Goal: Information Seeking & Learning: Learn about a topic

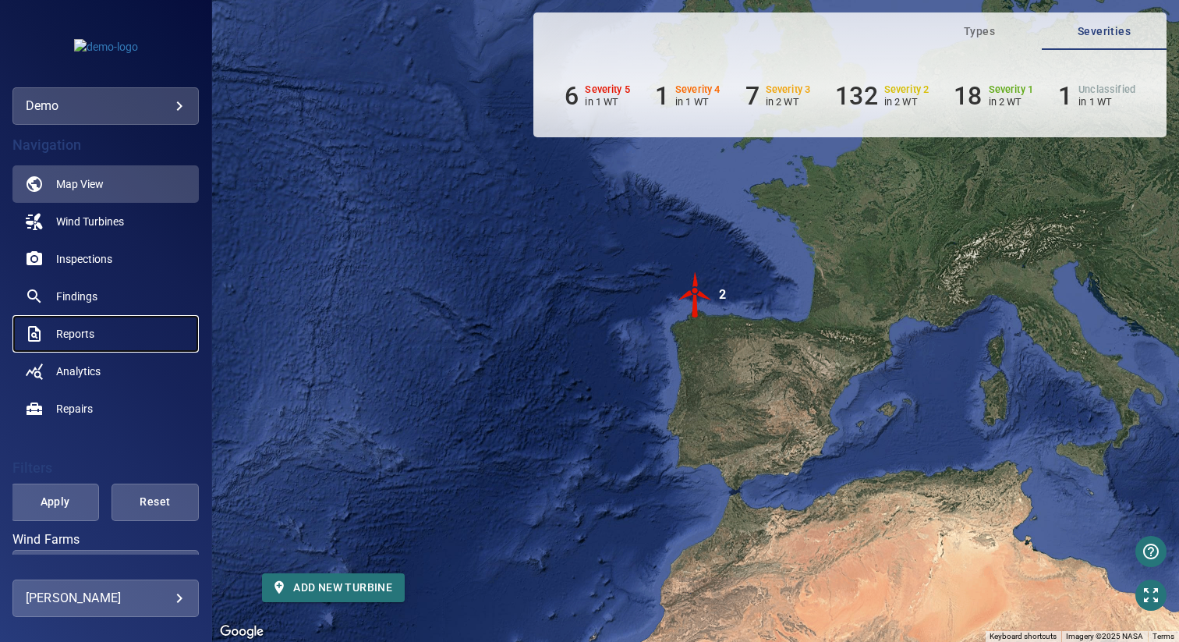
click at [91, 332] on span "Reports" at bounding box center [75, 334] width 38 height 16
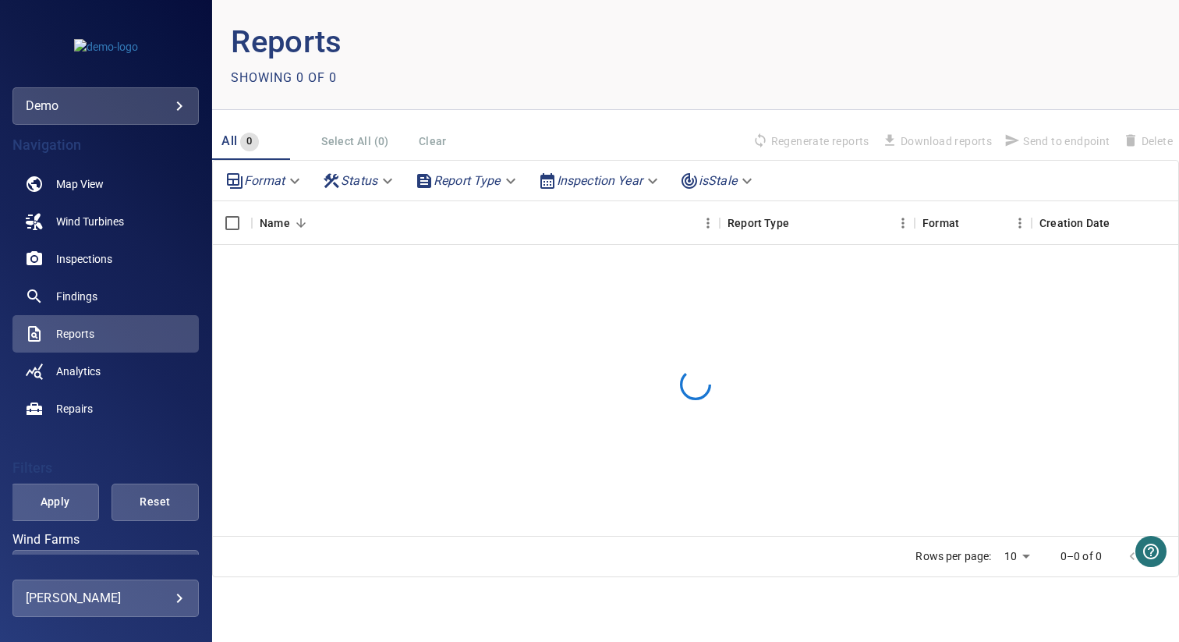
scroll to position [288, 0]
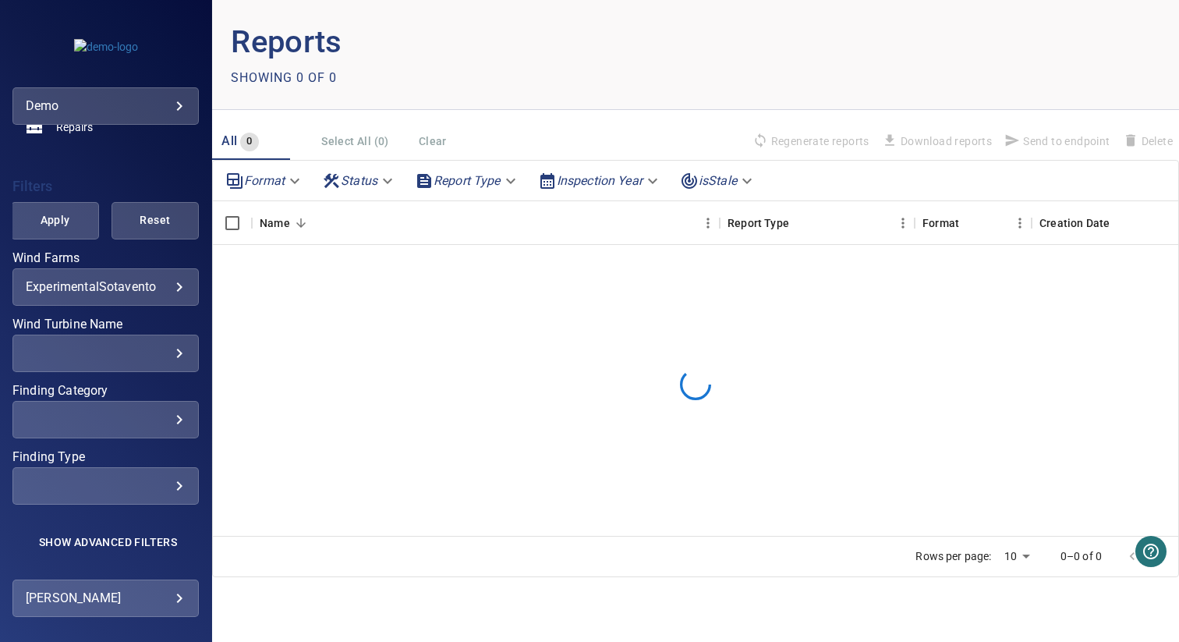
click at [465, 179] on body "**********" at bounding box center [589, 321] width 1179 height 642
click at [485, 112] on div at bounding box center [589, 321] width 1179 height 642
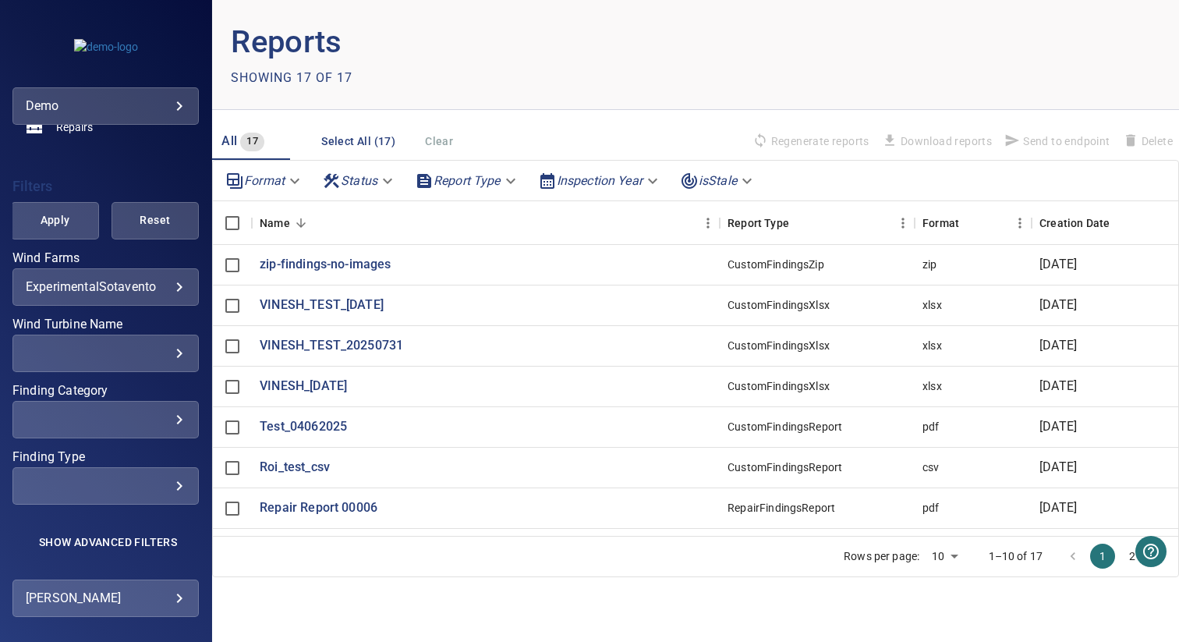
click at [455, 183] on body "**********" at bounding box center [589, 321] width 1179 height 642
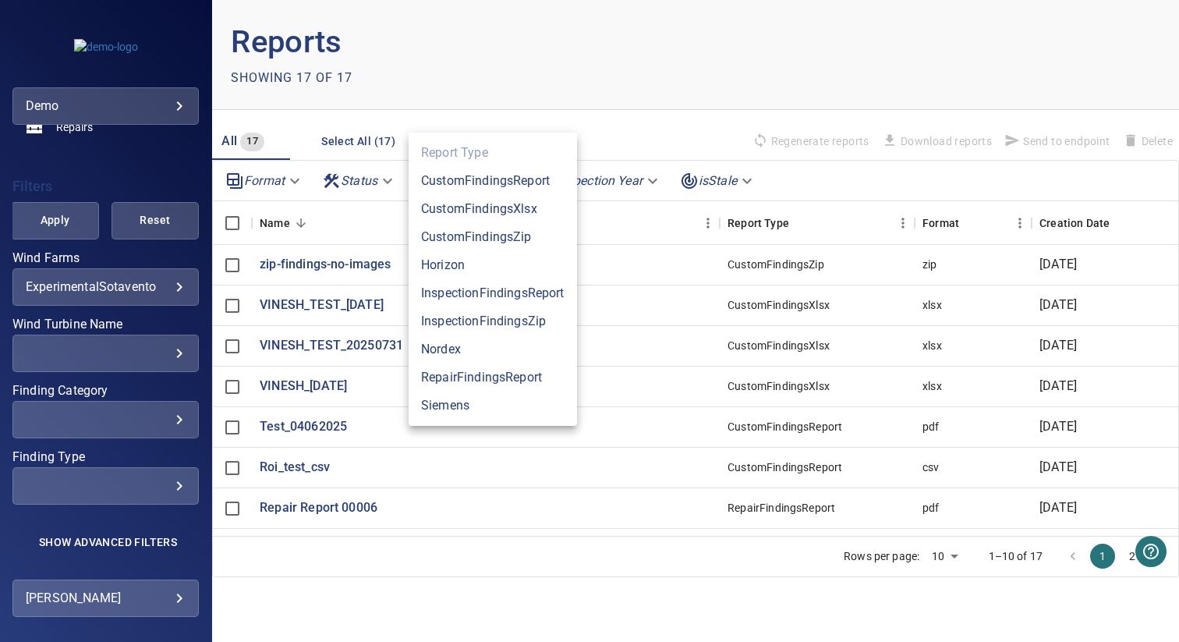
click at [483, 267] on li "Horizon" at bounding box center [493, 265] width 168 height 28
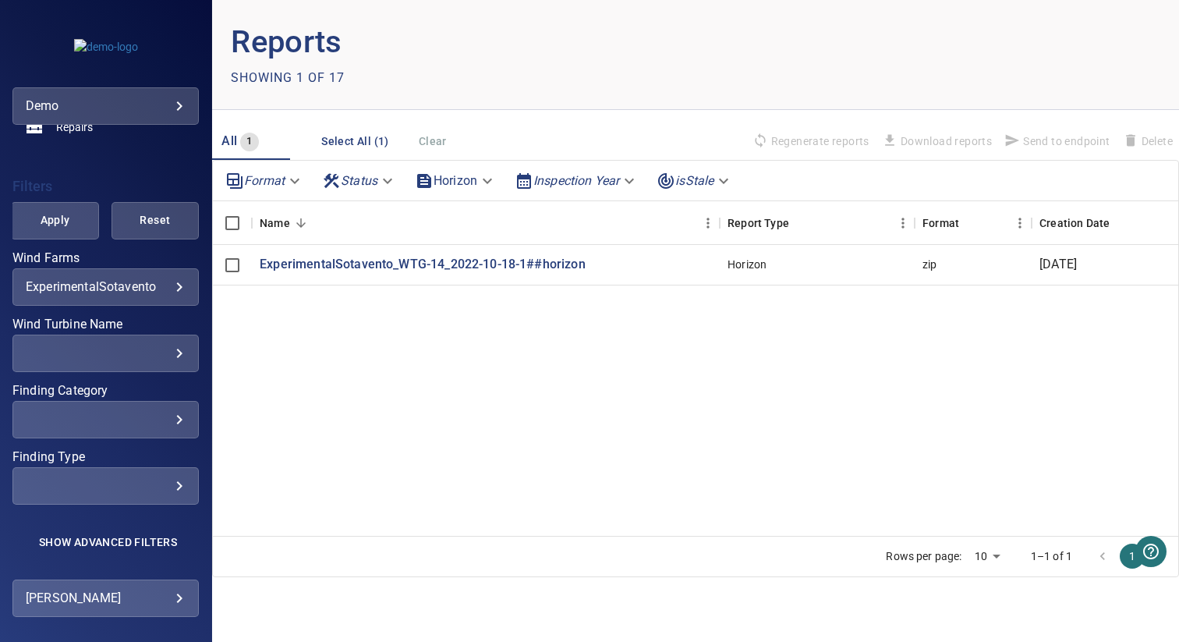
click at [598, 81] on div "Showing 1 of 17" at bounding box center [463, 77] width 465 height 25
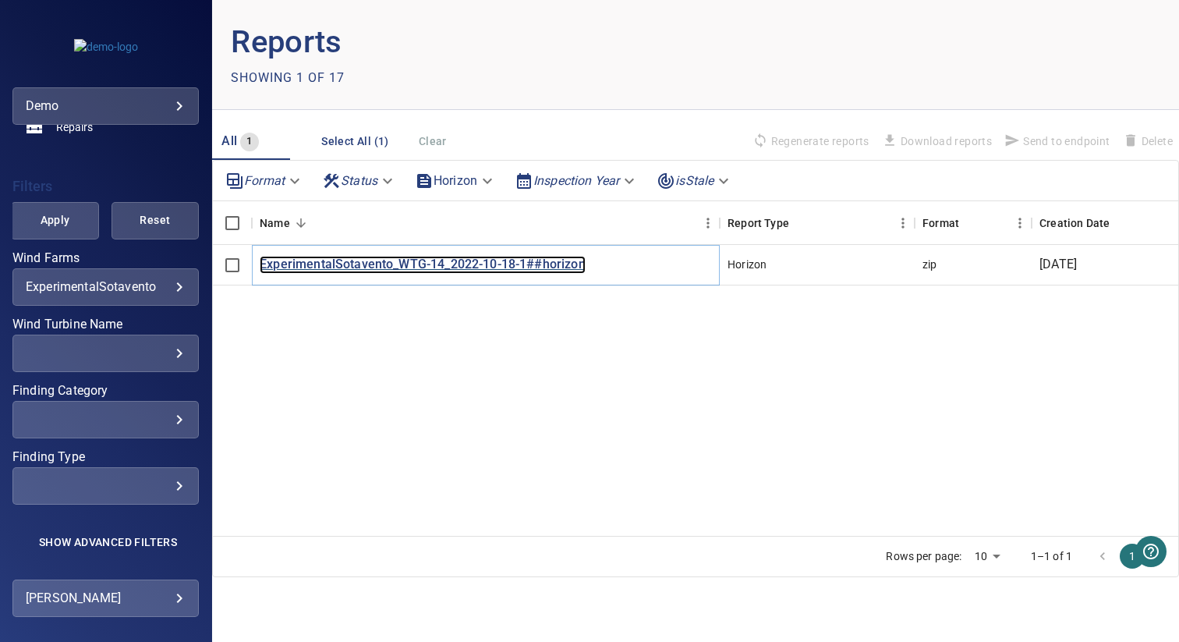
click at [409, 269] on p "ExperimentalSotavento_WTG-14_2022-10-18-1##horizon" at bounding box center [423, 265] width 326 height 18
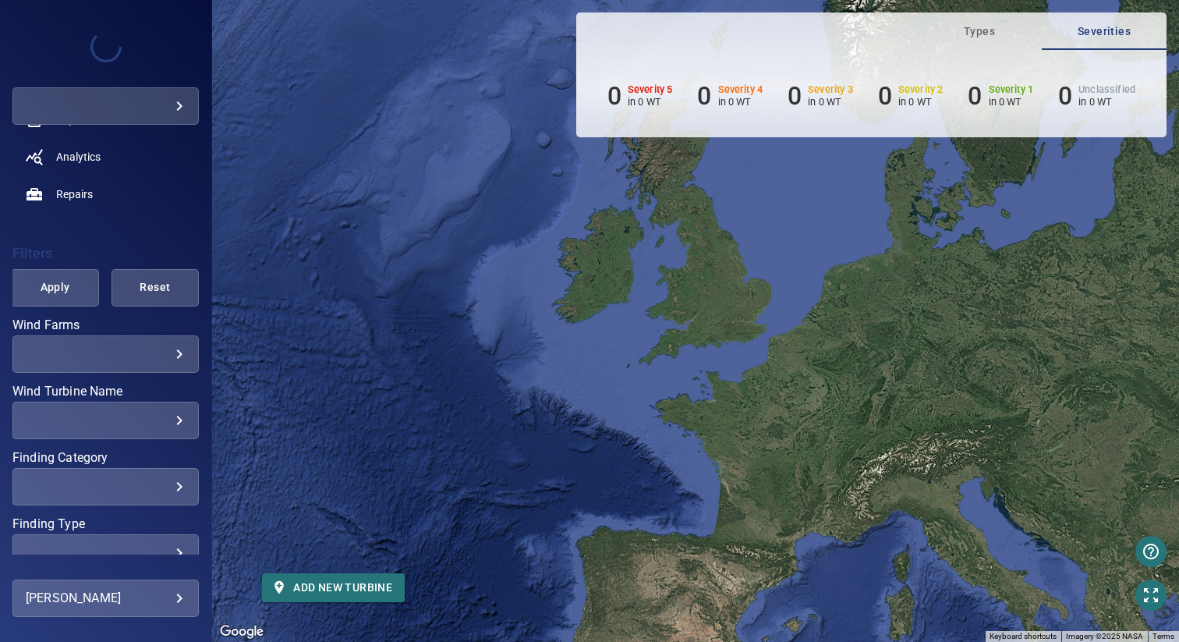
scroll to position [294, 0]
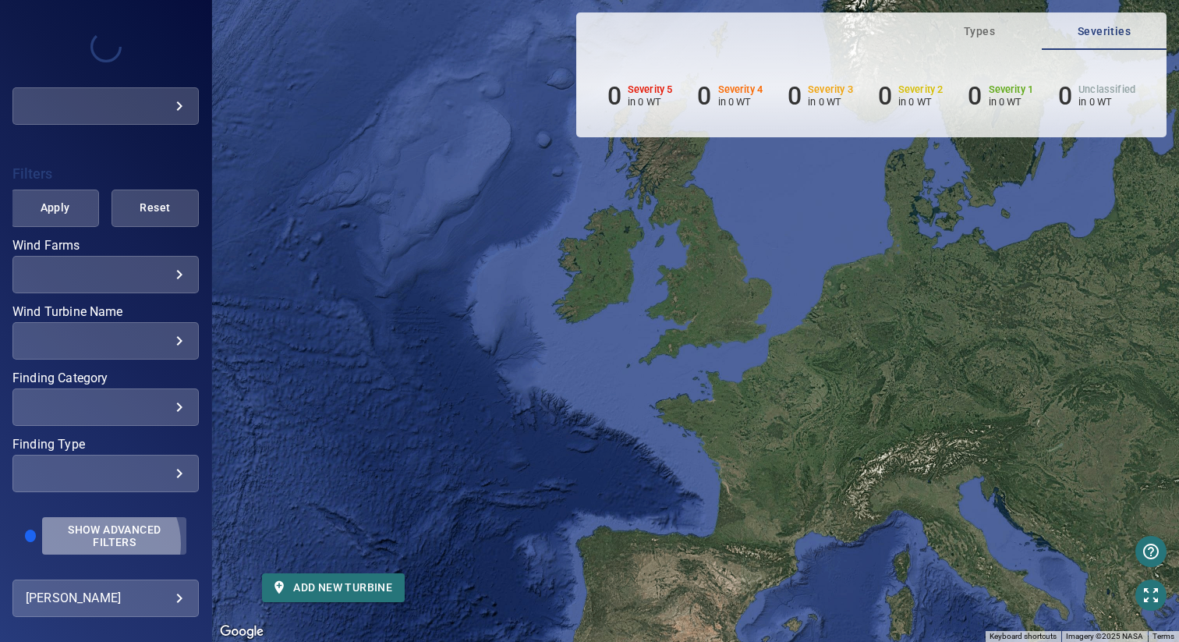
click at [98, 543] on span "Show Advanced Filters" at bounding box center [114, 535] width 126 height 25
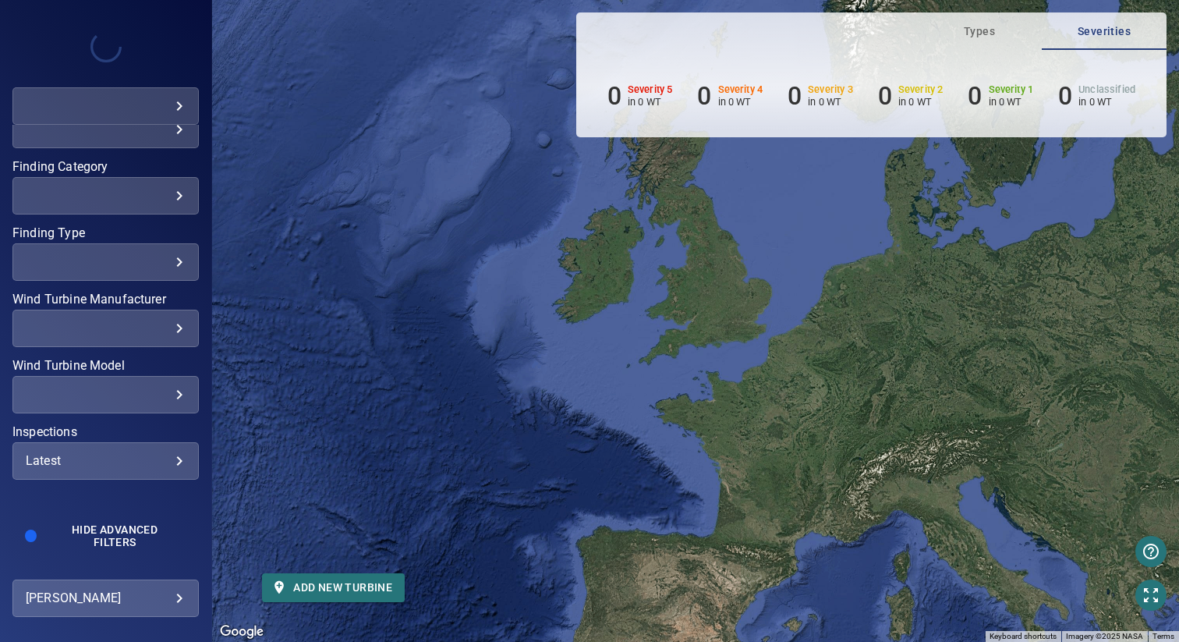
click at [107, 463] on div "Latest" at bounding box center [106, 460] width 160 height 15
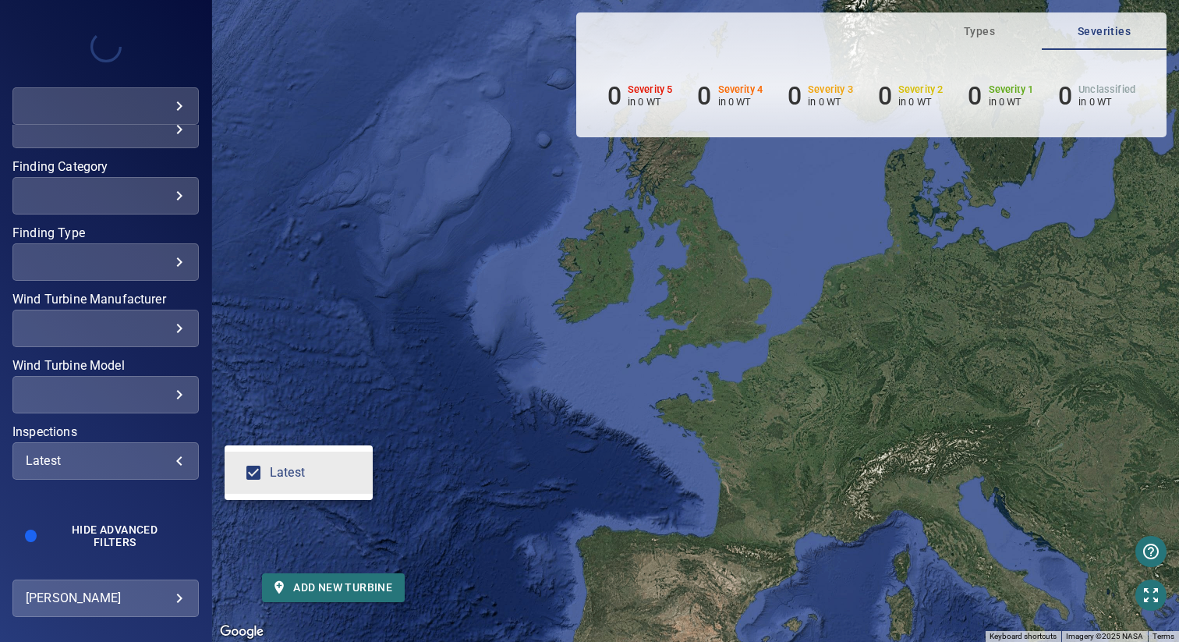
click at [121, 463] on div "Inspections" at bounding box center [589, 321] width 1179 height 642
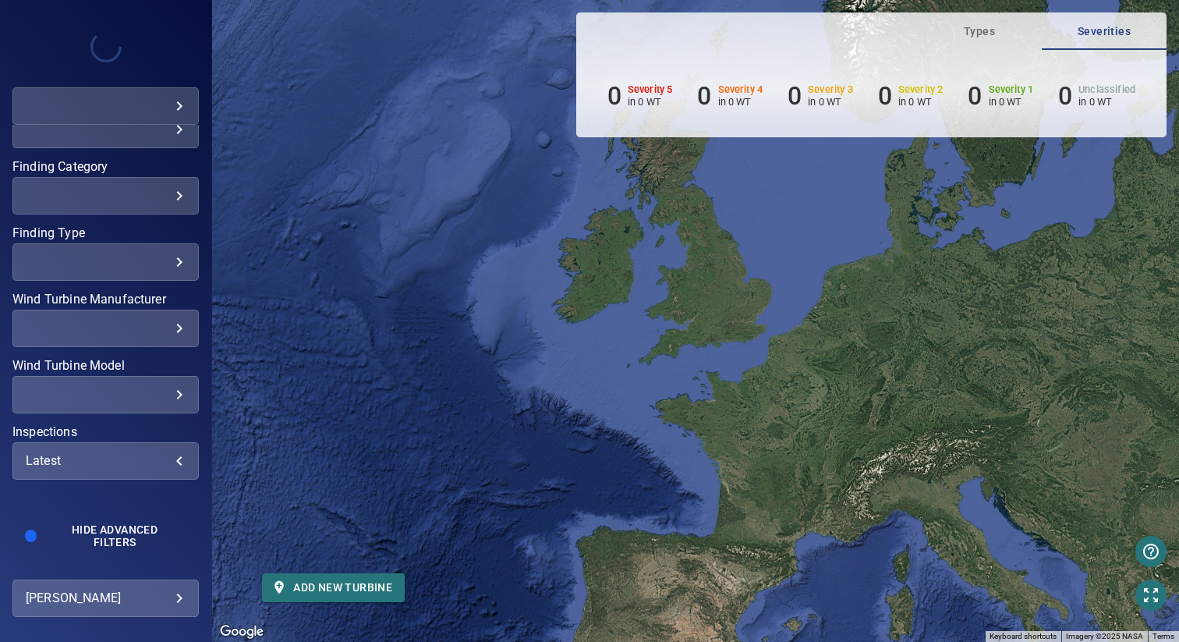
scroll to position [0, 0]
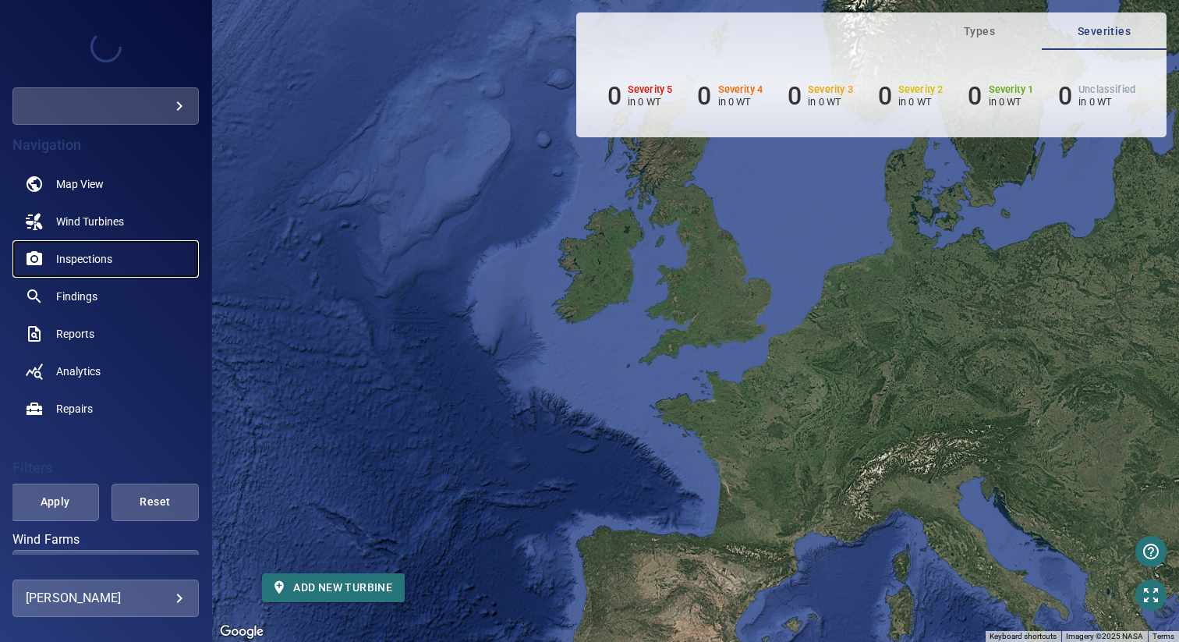
click at [95, 271] on link "Inspections" at bounding box center [105, 258] width 186 height 37
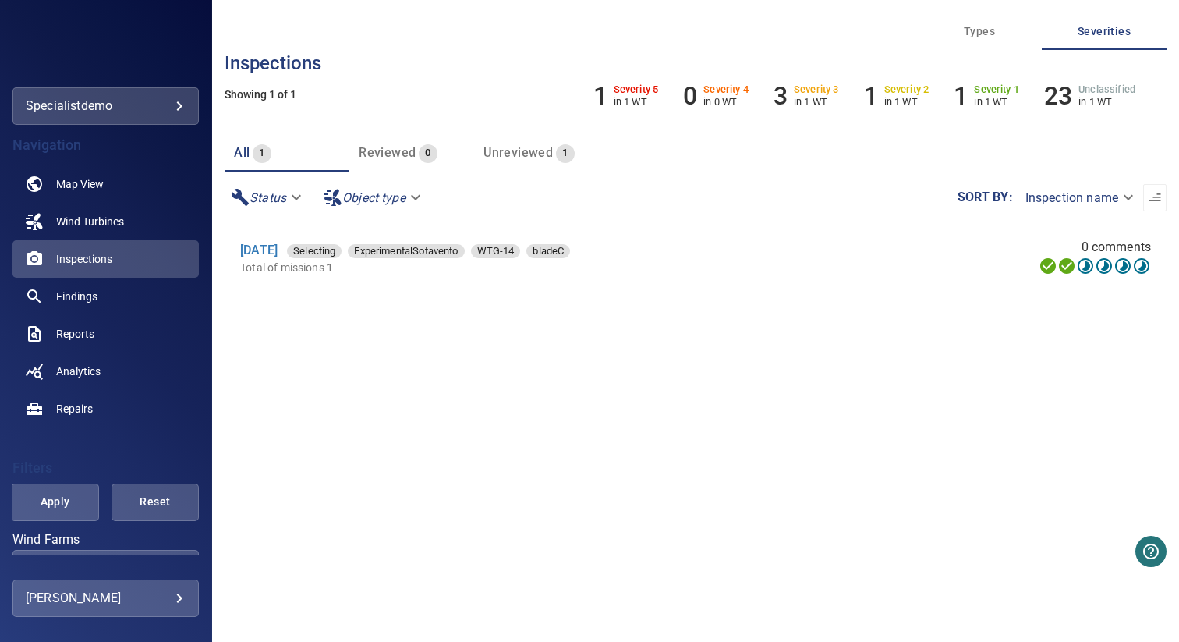
scroll to position [294, 0]
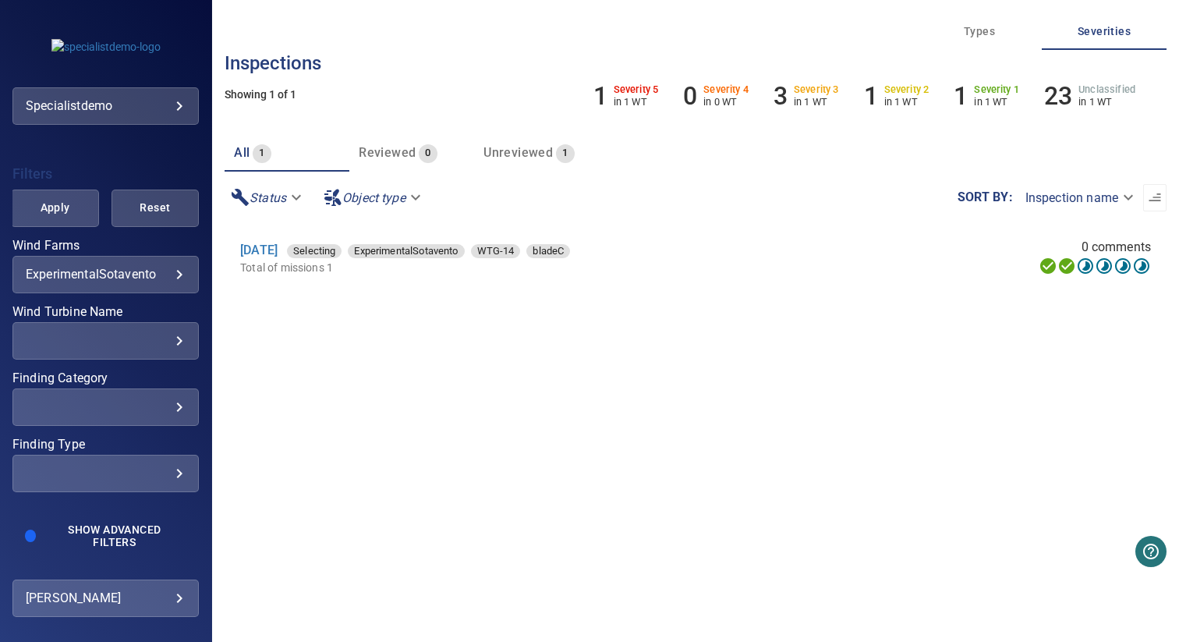
click at [83, 267] on body "**********" at bounding box center [589, 321] width 1179 height 642
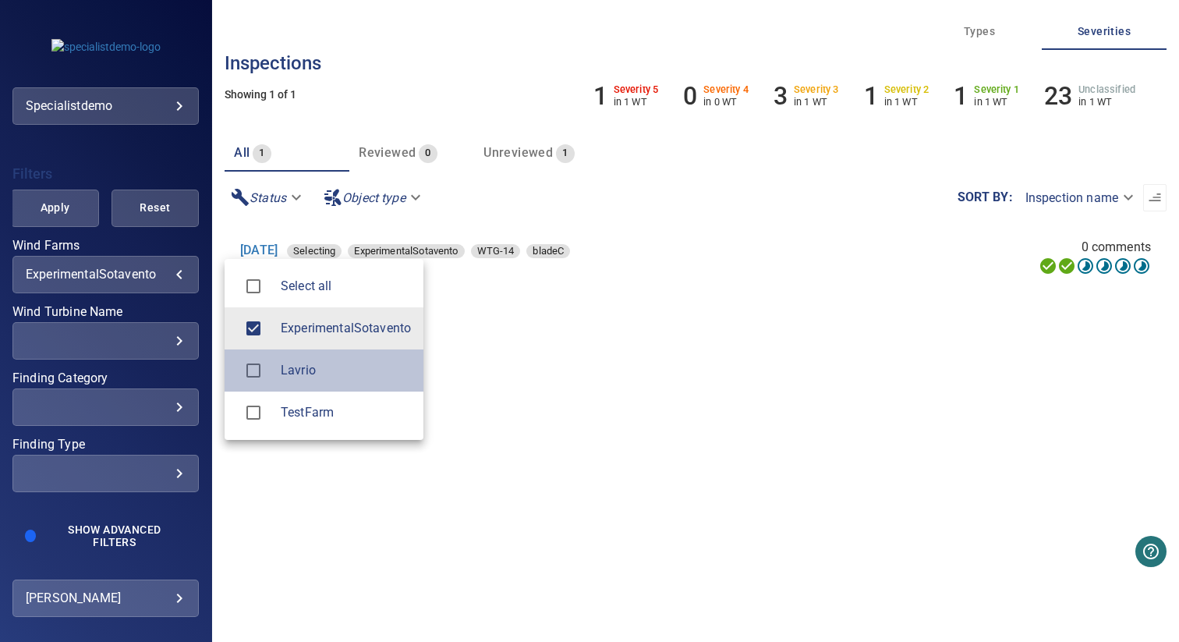
click at [296, 370] on span "Lavrio" at bounding box center [346, 370] width 130 height 19
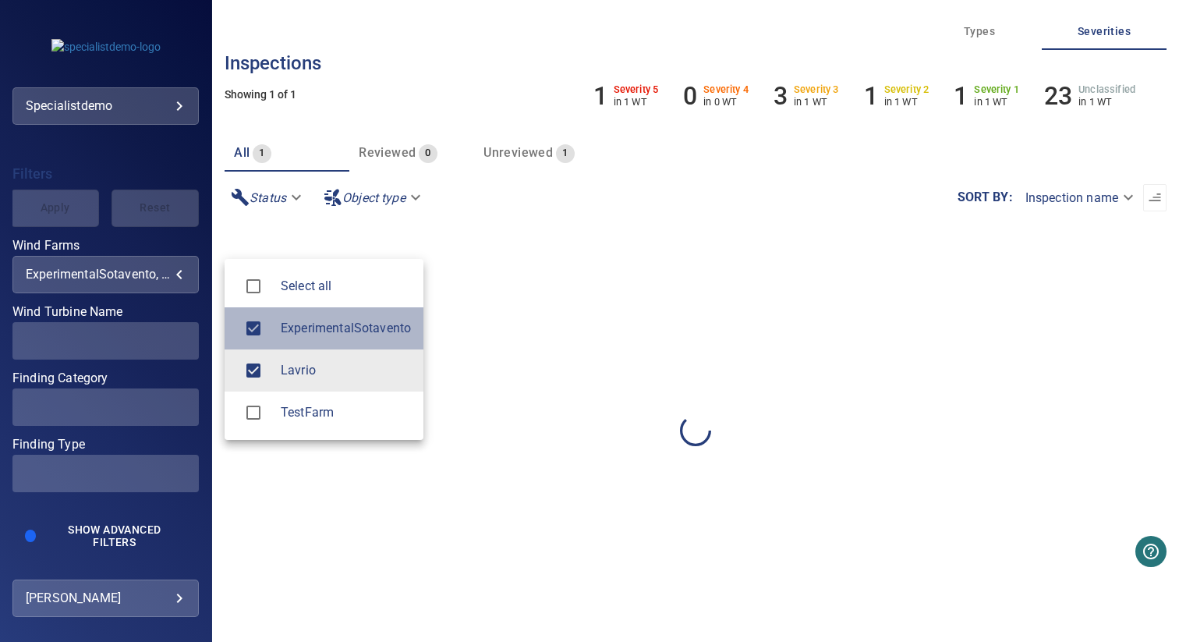
click at [313, 338] on li "ExperimentalSotavento" at bounding box center [324, 328] width 199 height 42
type input "******"
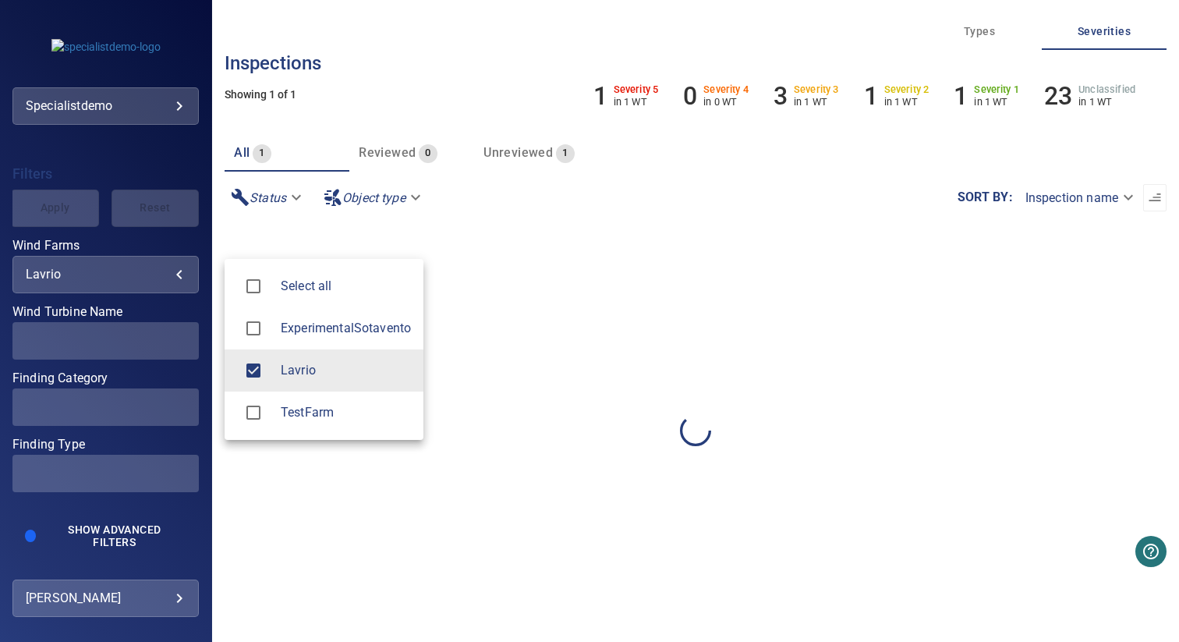
click at [587, 373] on div at bounding box center [589, 321] width 1179 height 642
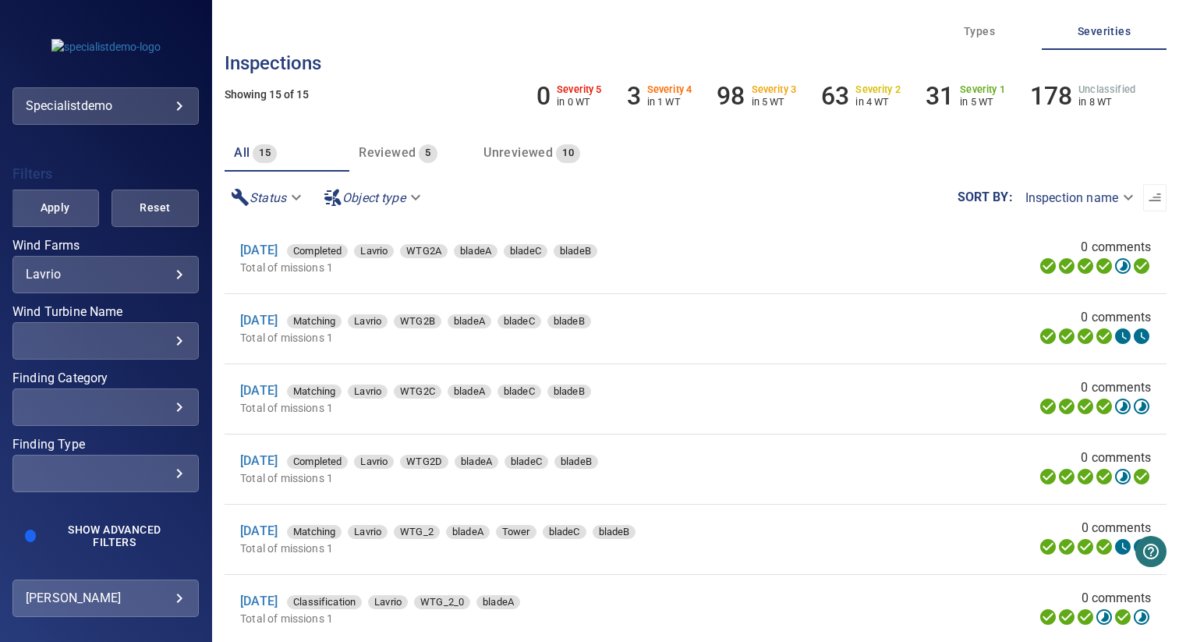
click at [90, 514] on div "Filters Apply Reset Wind Farms Lavrio ****** ​ Wind Turbine Name ​ ​ Finding Ca…" at bounding box center [105, 356] width 186 height 396
click at [103, 540] on span "Show Advanced Filters" at bounding box center [114, 535] width 126 height 25
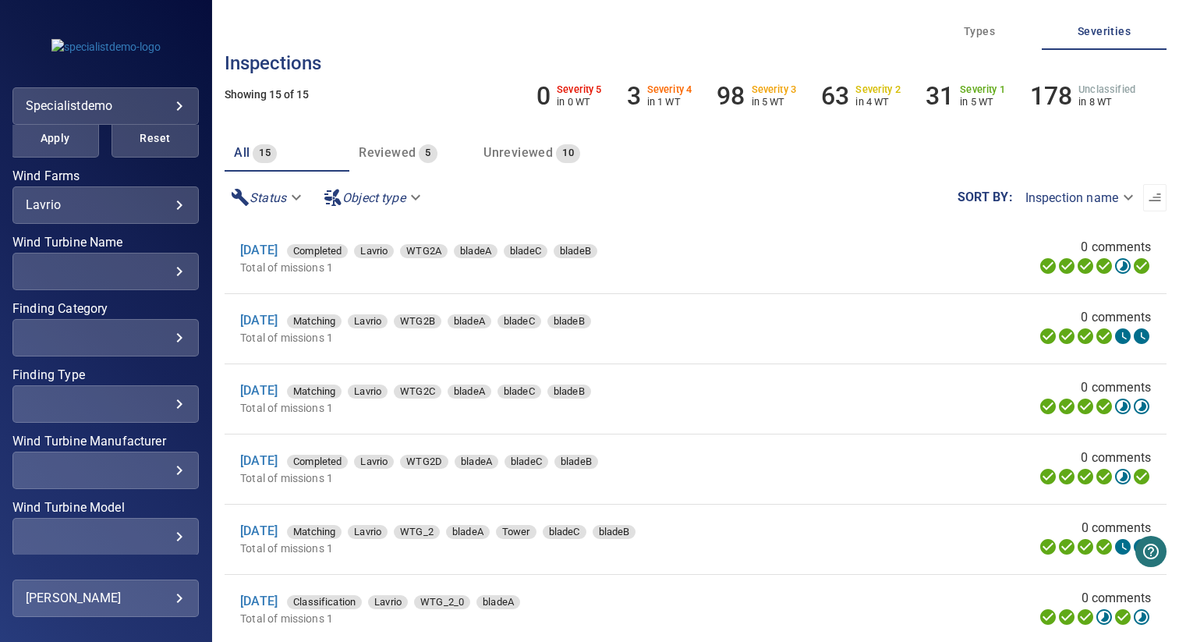
scroll to position [501, 0]
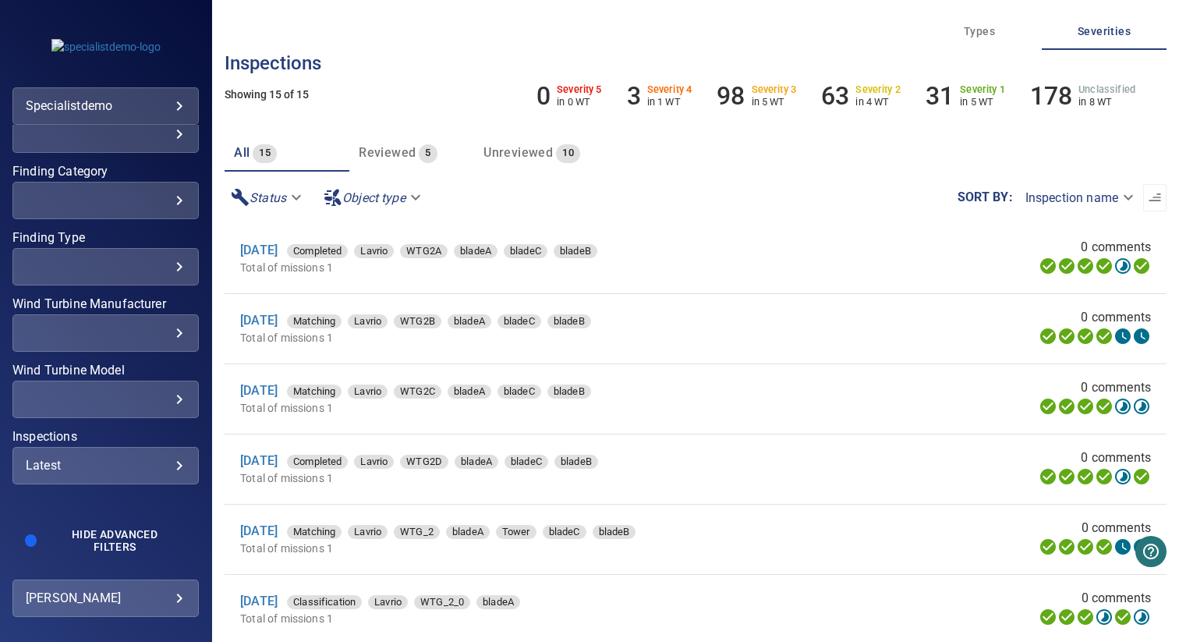
click at [82, 473] on div "Latest ****** ​" at bounding box center [105, 465] width 186 height 37
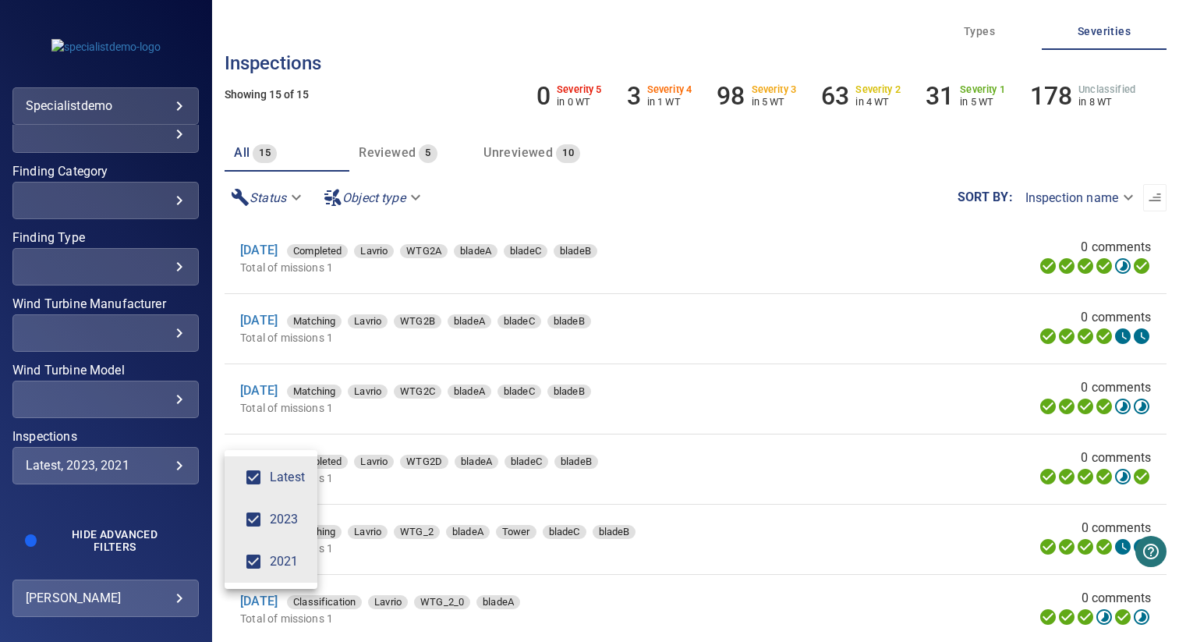
type input "*********"
click at [119, 390] on div "Inspections" at bounding box center [589, 321] width 1179 height 642
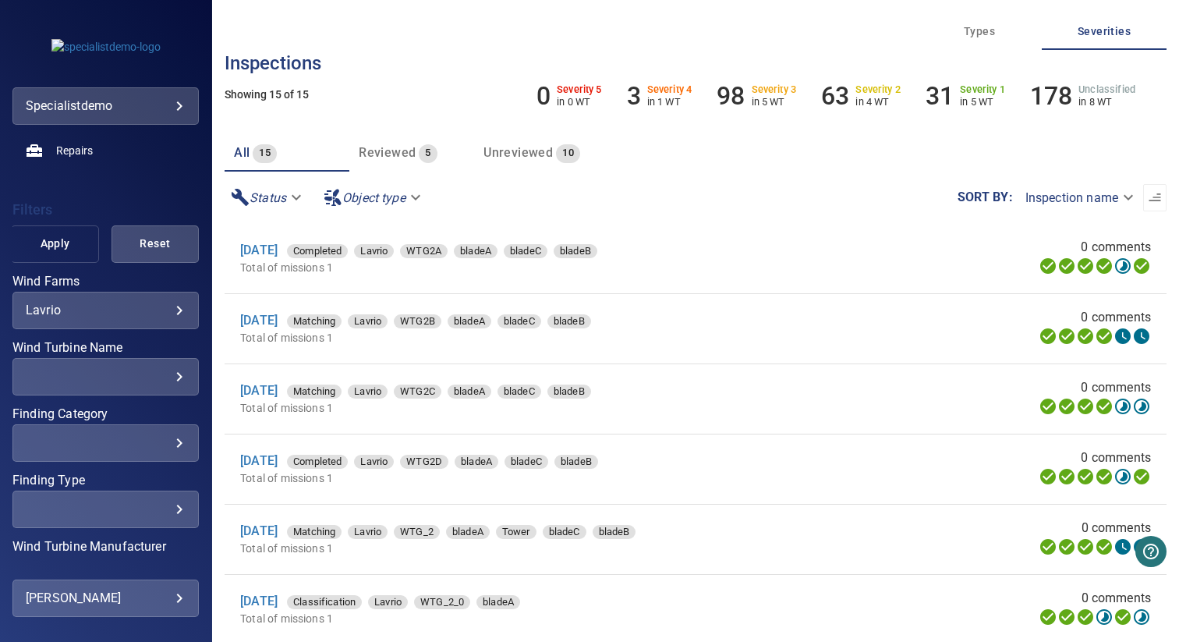
scroll to position [210, 0]
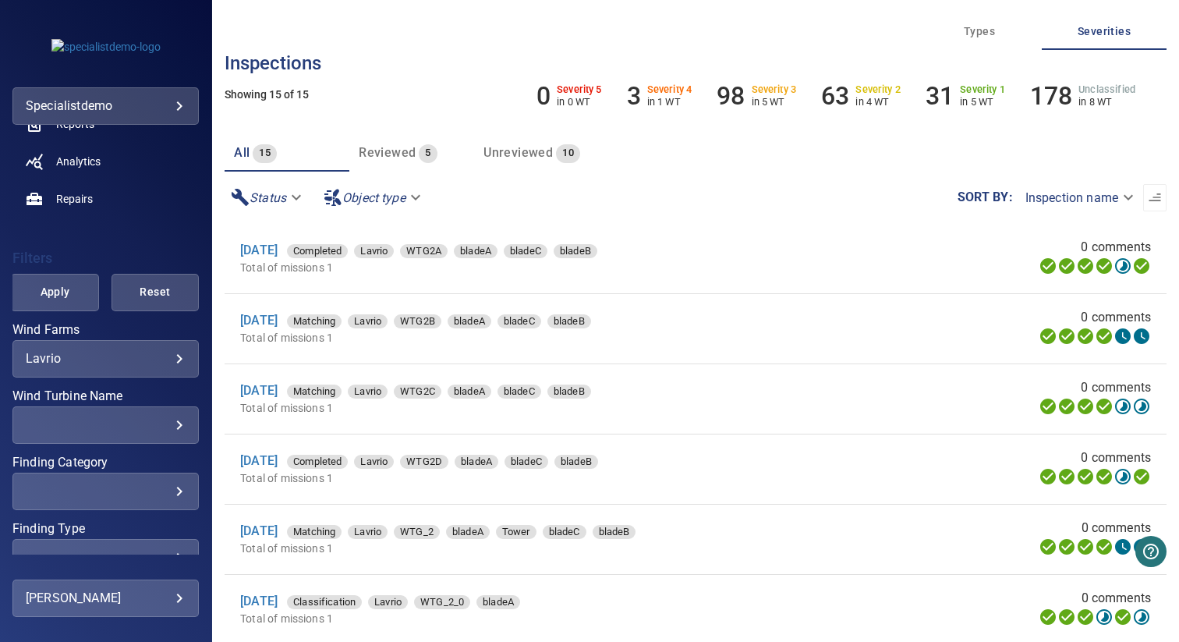
click at [62, 279] on button "Apply" at bounding box center [54, 292] width 87 height 37
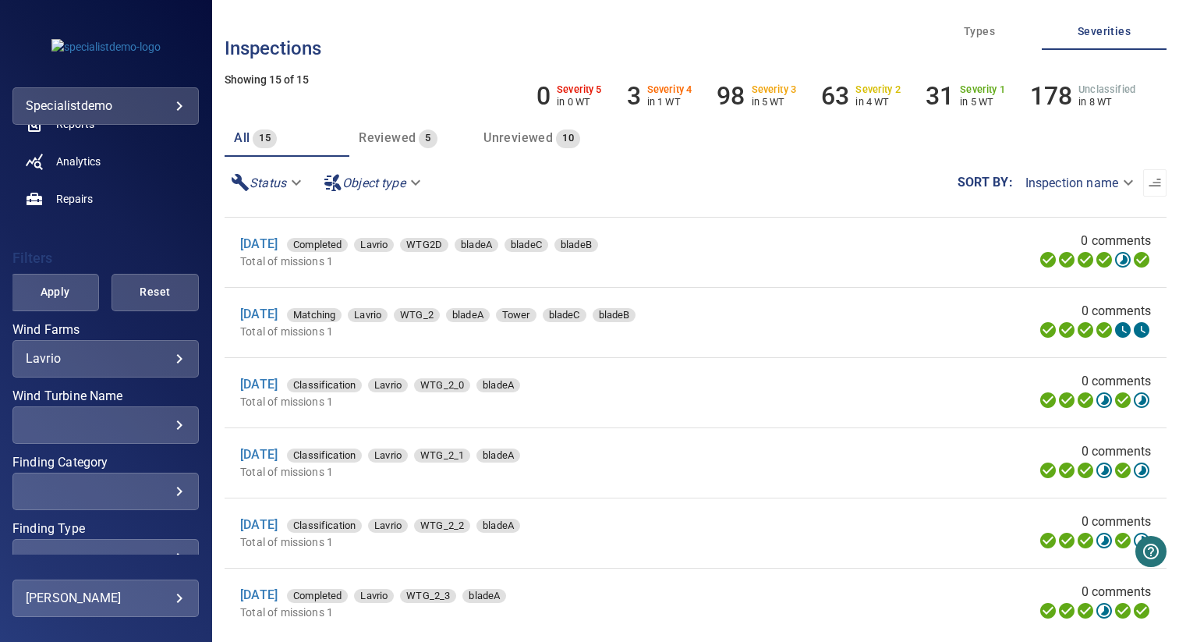
scroll to position [0, 0]
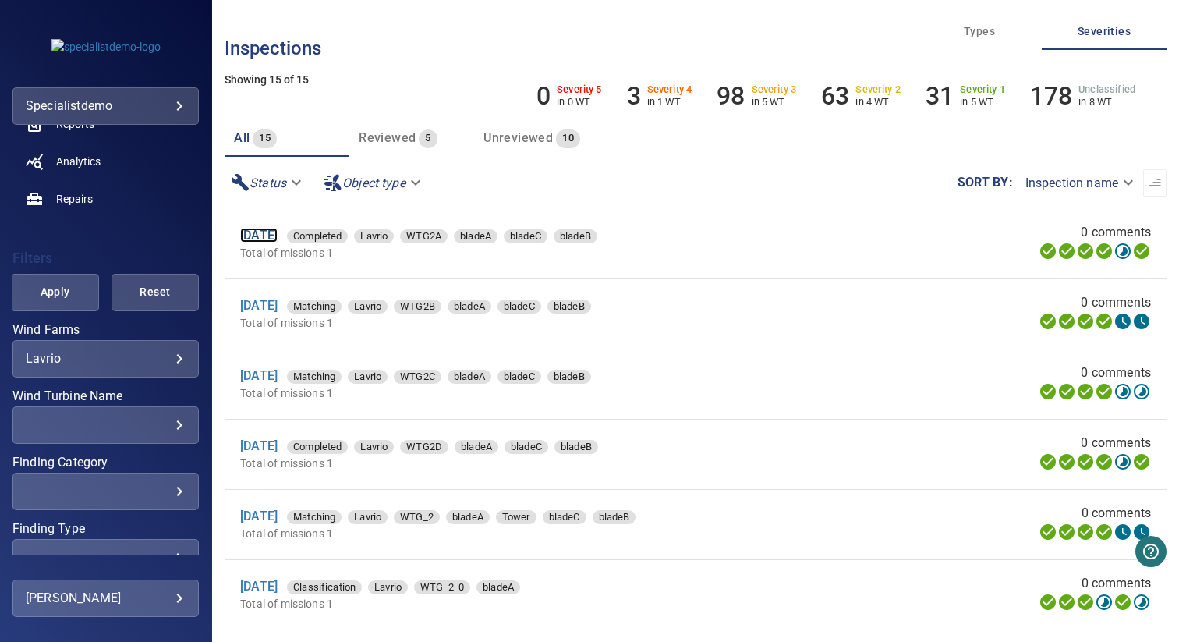
click at [278, 234] on link "4 May 2023" at bounding box center [258, 235] width 37 height 15
click at [62, 281] on button "Apply" at bounding box center [54, 292] width 87 height 37
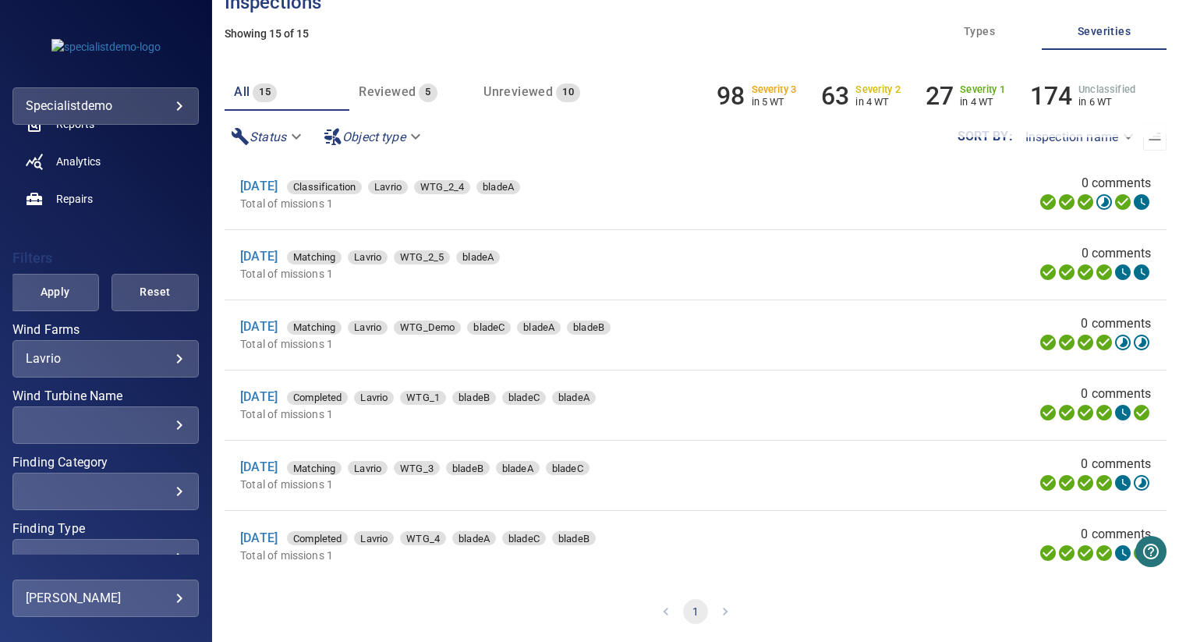
scroll to position [640, 0]
click at [58, 296] on span "Apply" at bounding box center [54, 291] width 48 height 19
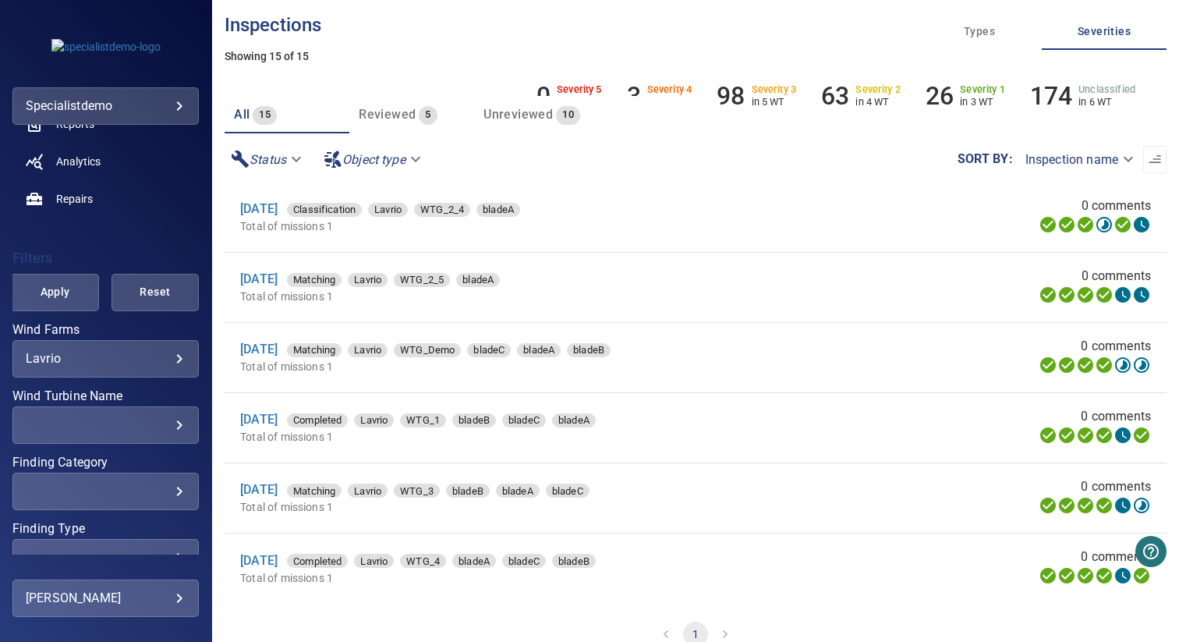
scroll to position [40, 0]
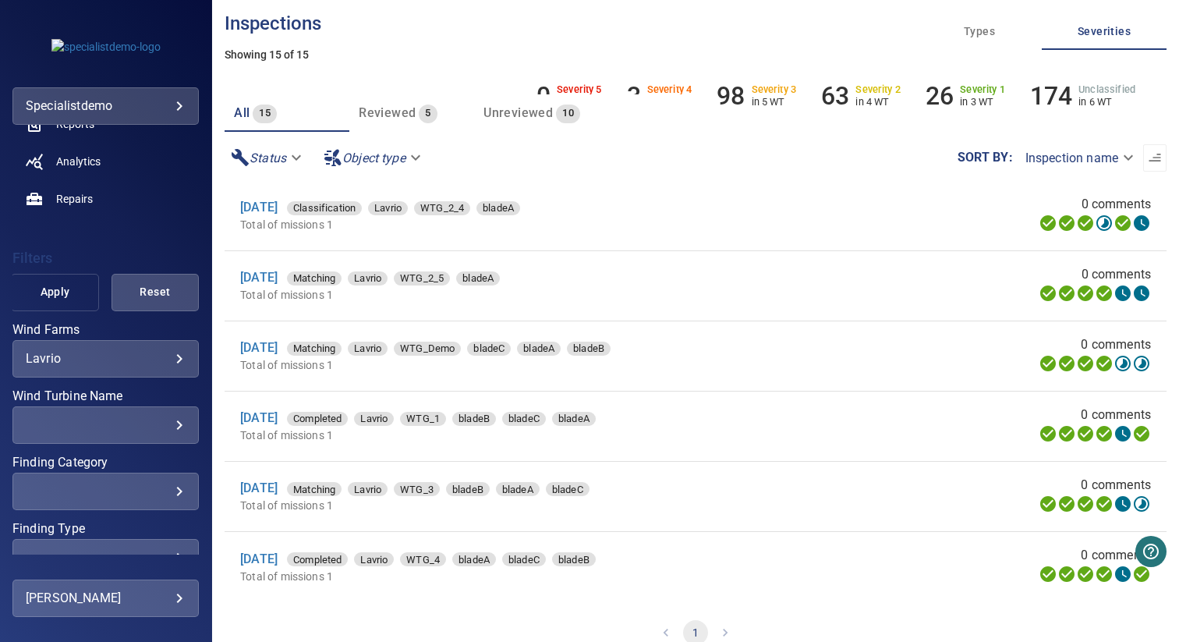
click at [53, 294] on span "Apply" at bounding box center [54, 291] width 48 height 19
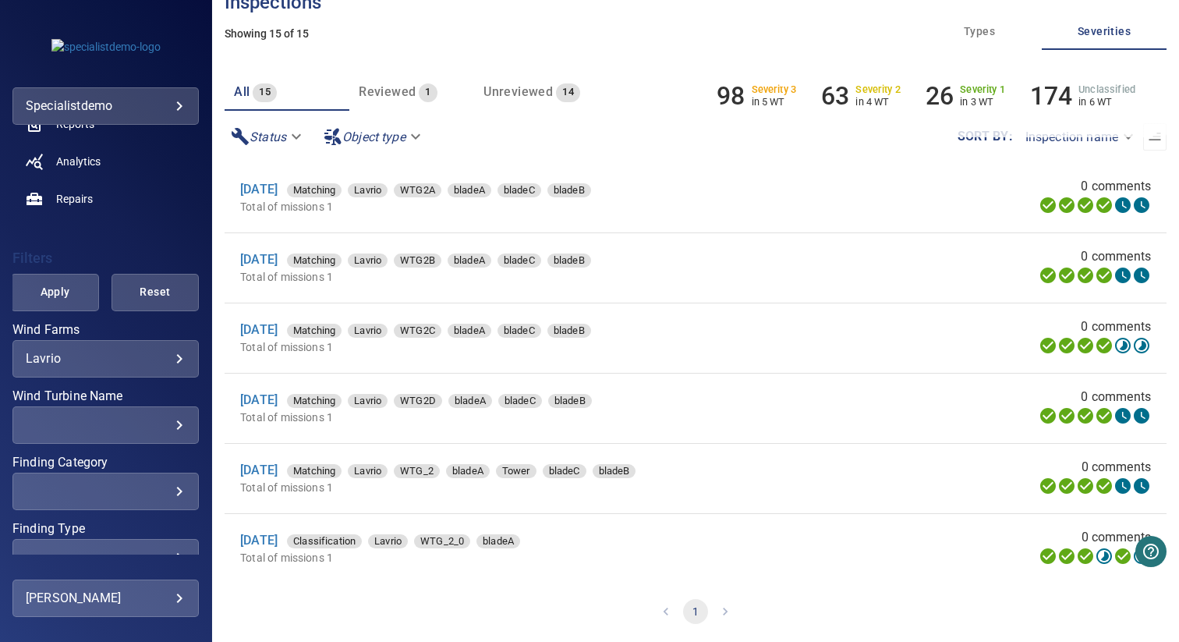
scroll to position [0, 0]
